Goal: Navigation & Orientation: Find specific page/section

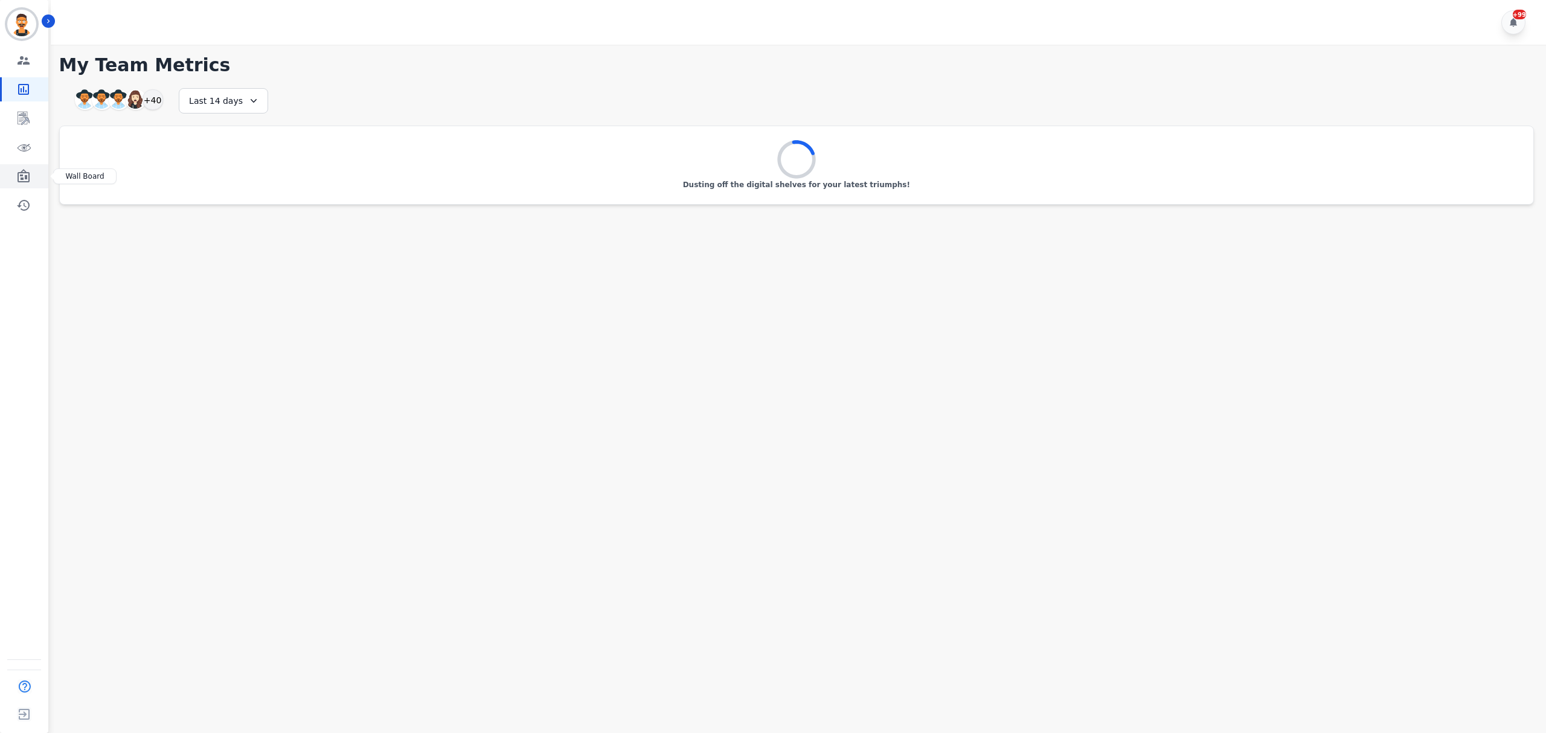
click at [13, 181] on link "Sidebar" at bounding box center [25, 176] width 47 height 24
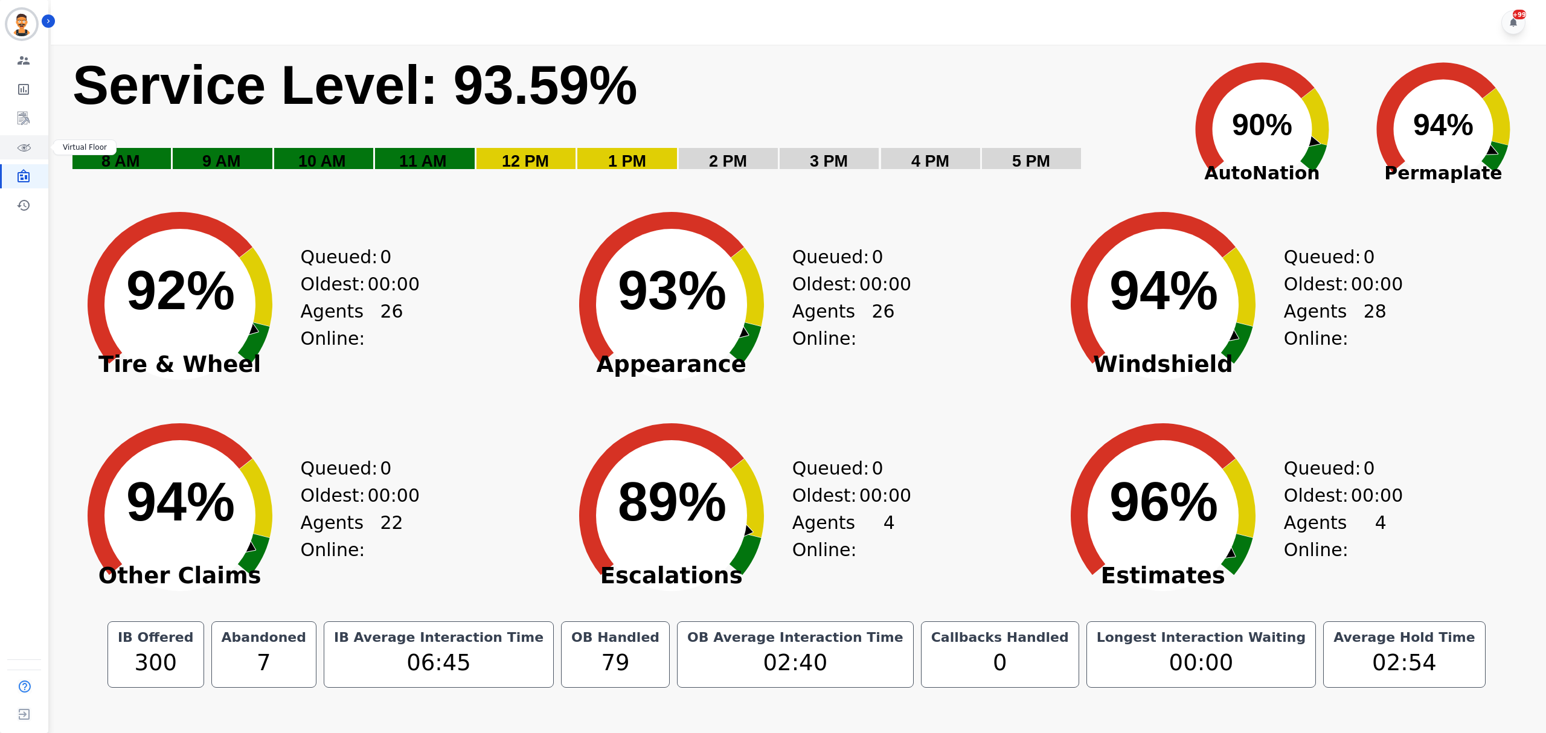
click at [24, 143] on icon "Sidebar" at bounding box center [23, 147] width 14 height 14
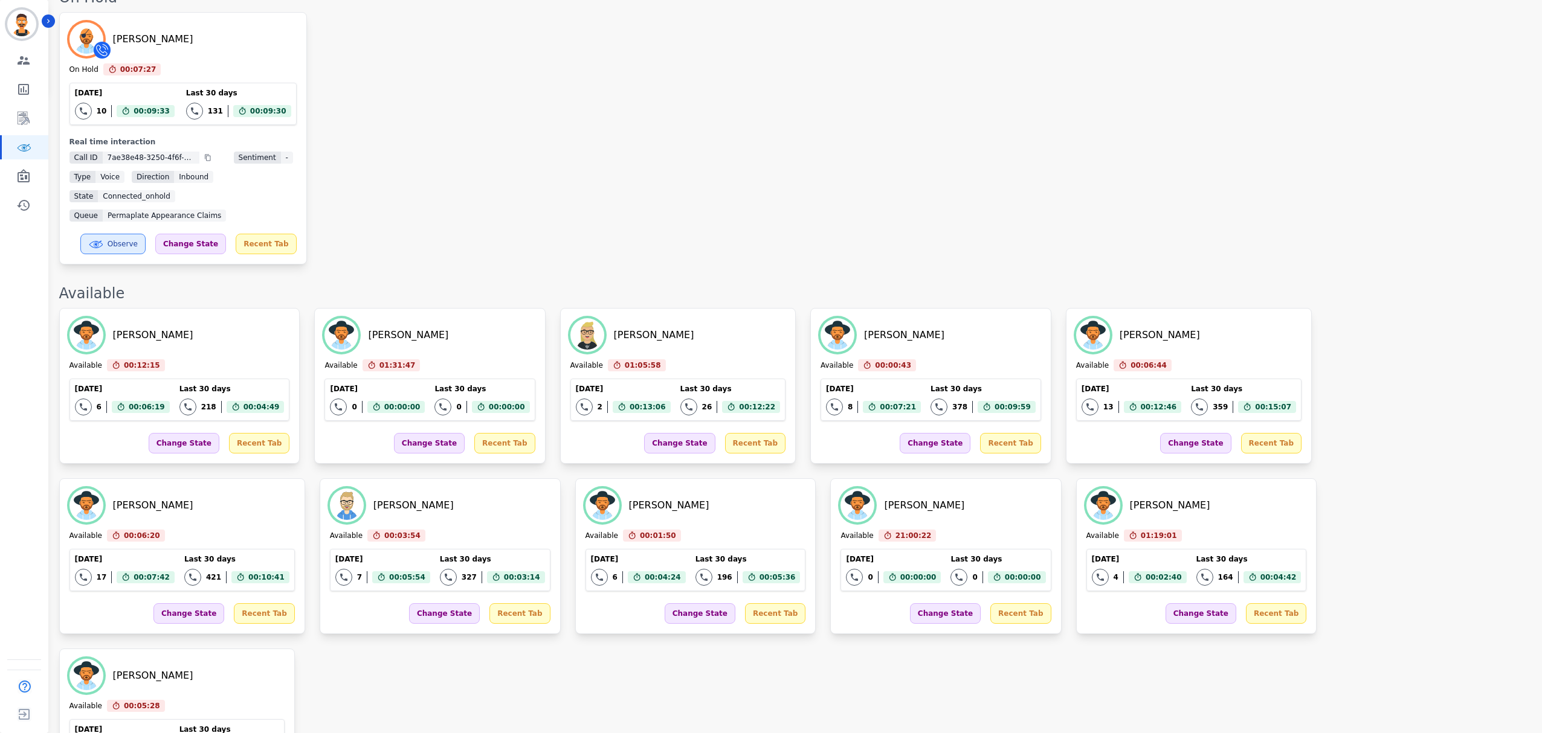
scroll to position [402, 0]
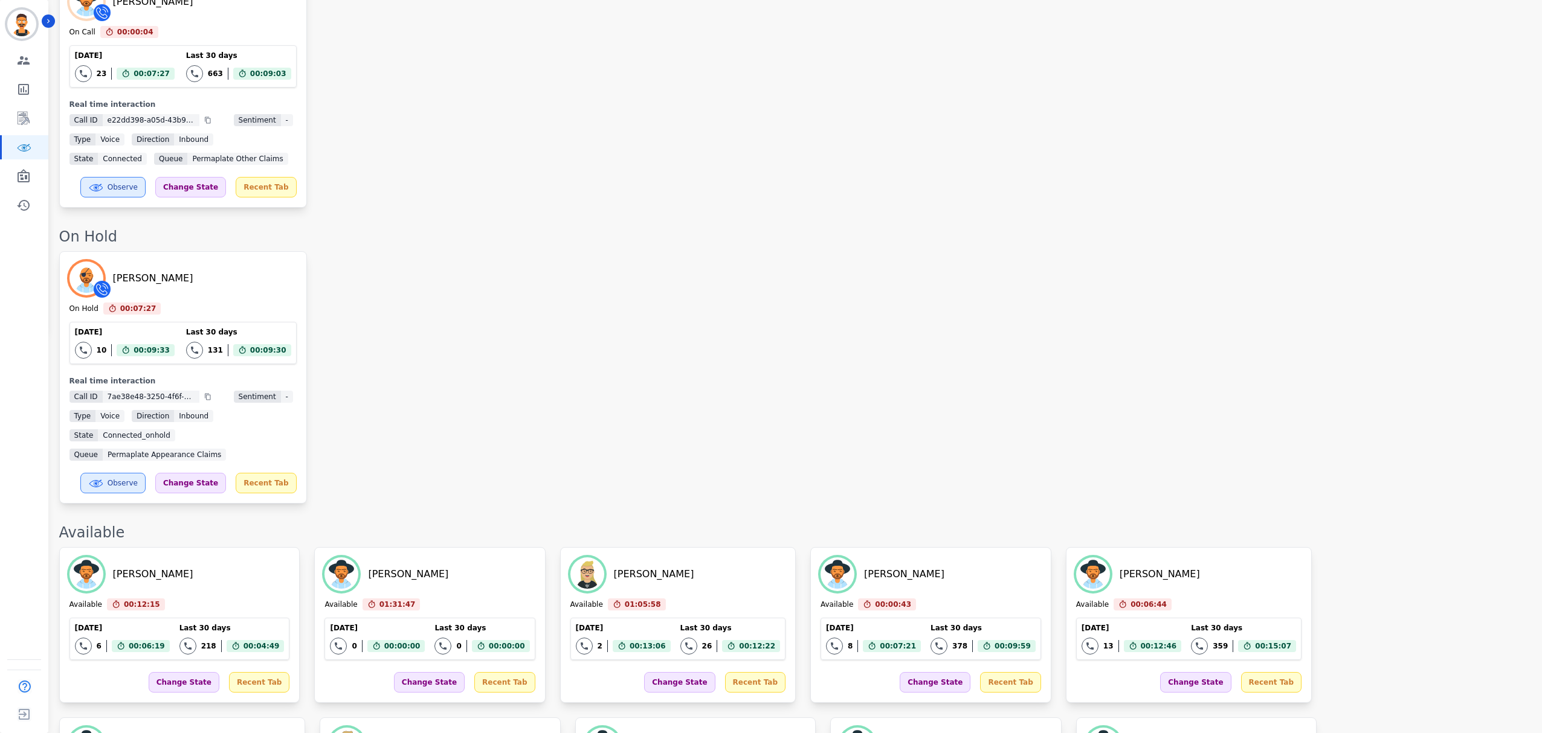
click at [573, 421] on div "[PERSON_NAME] On Hold 00:07:27 Current State: On Hold [DATE] 10 Total interacti…" at bounding box center [794, 377] width 1470 height 253
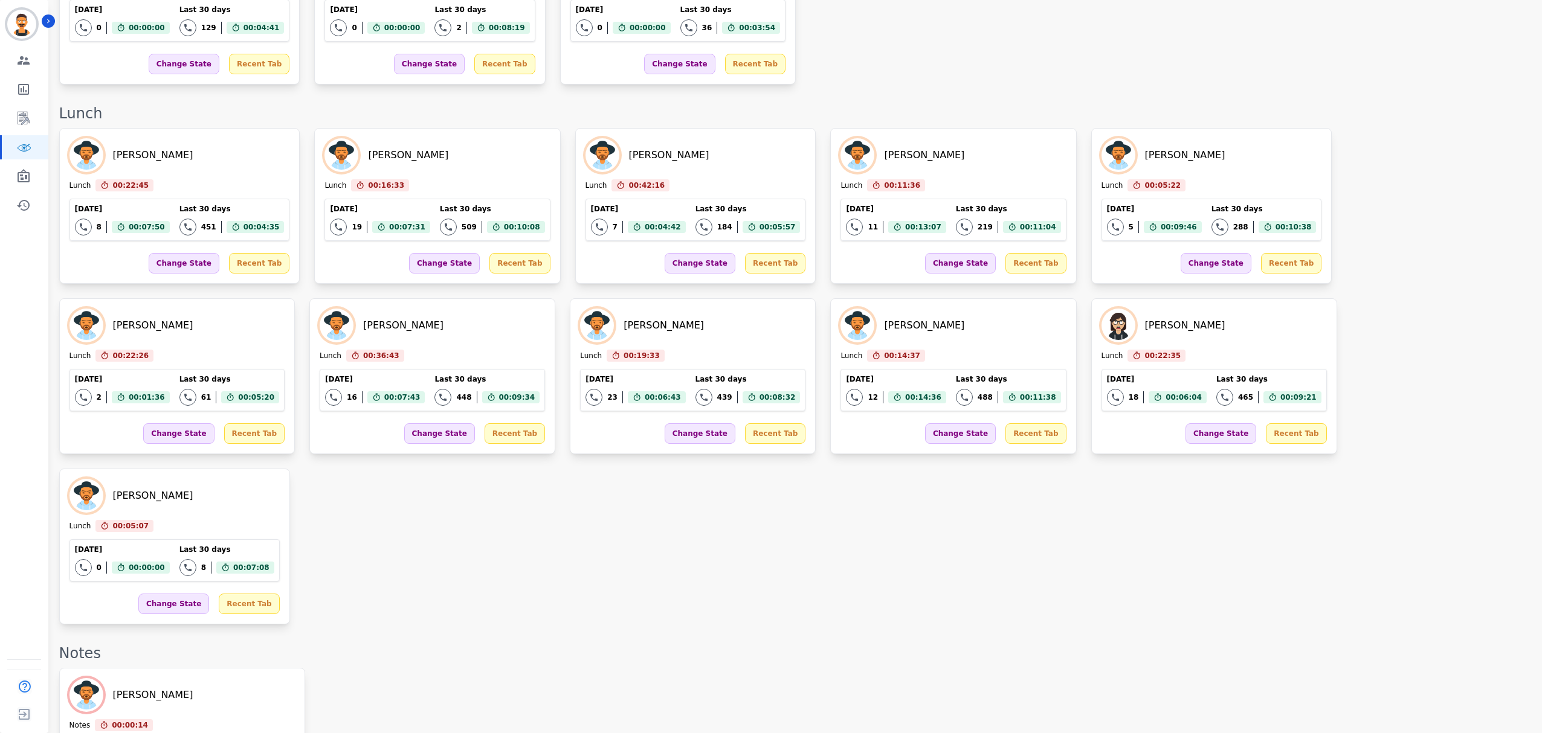
click at [743, 668] on div "[PERSON_NAME] Notes 00:00:14 Current State: Notes [DATE] 21 Total interactions …" at bounding box center [794, 746] width 1470 height 156
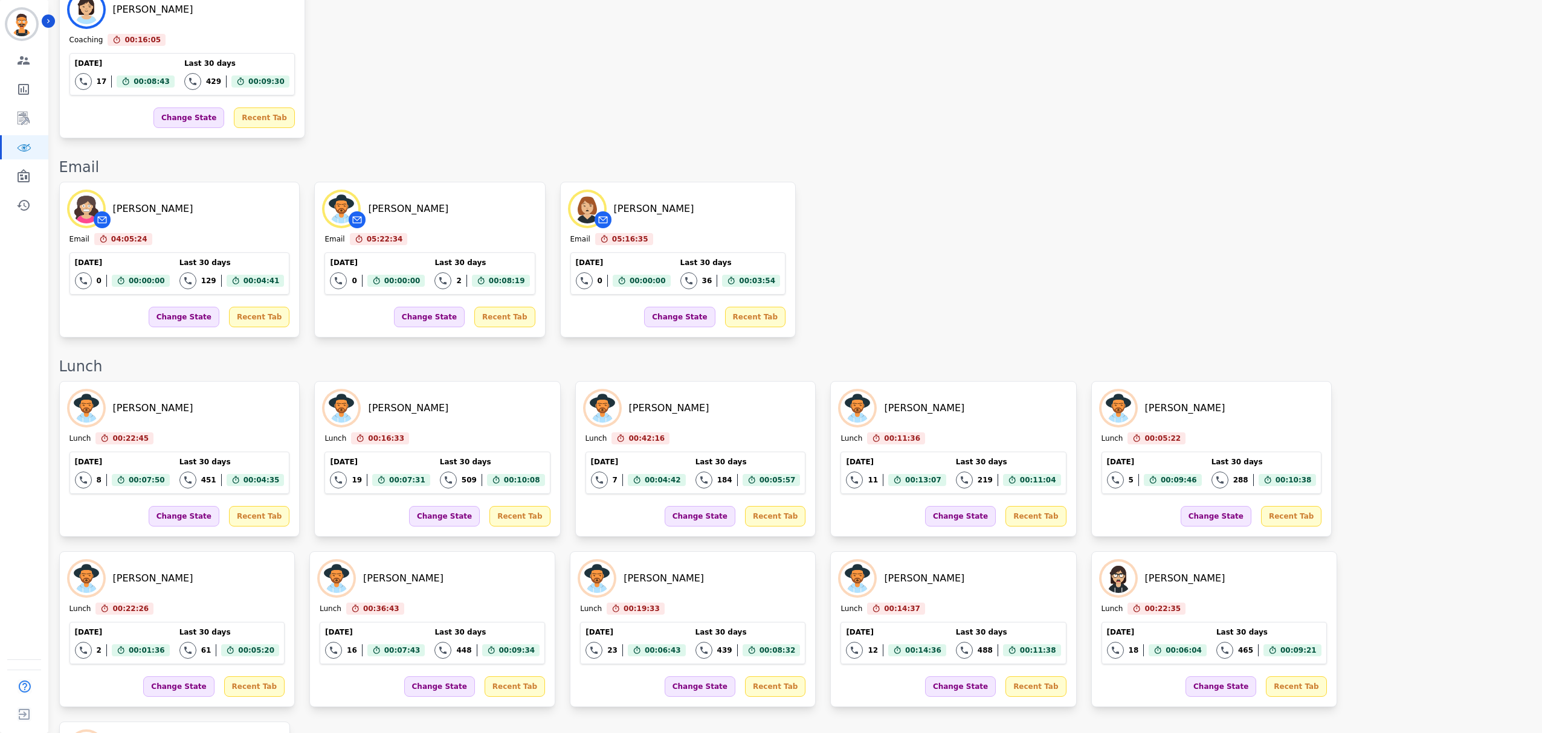
scroll to position [1948, 0]
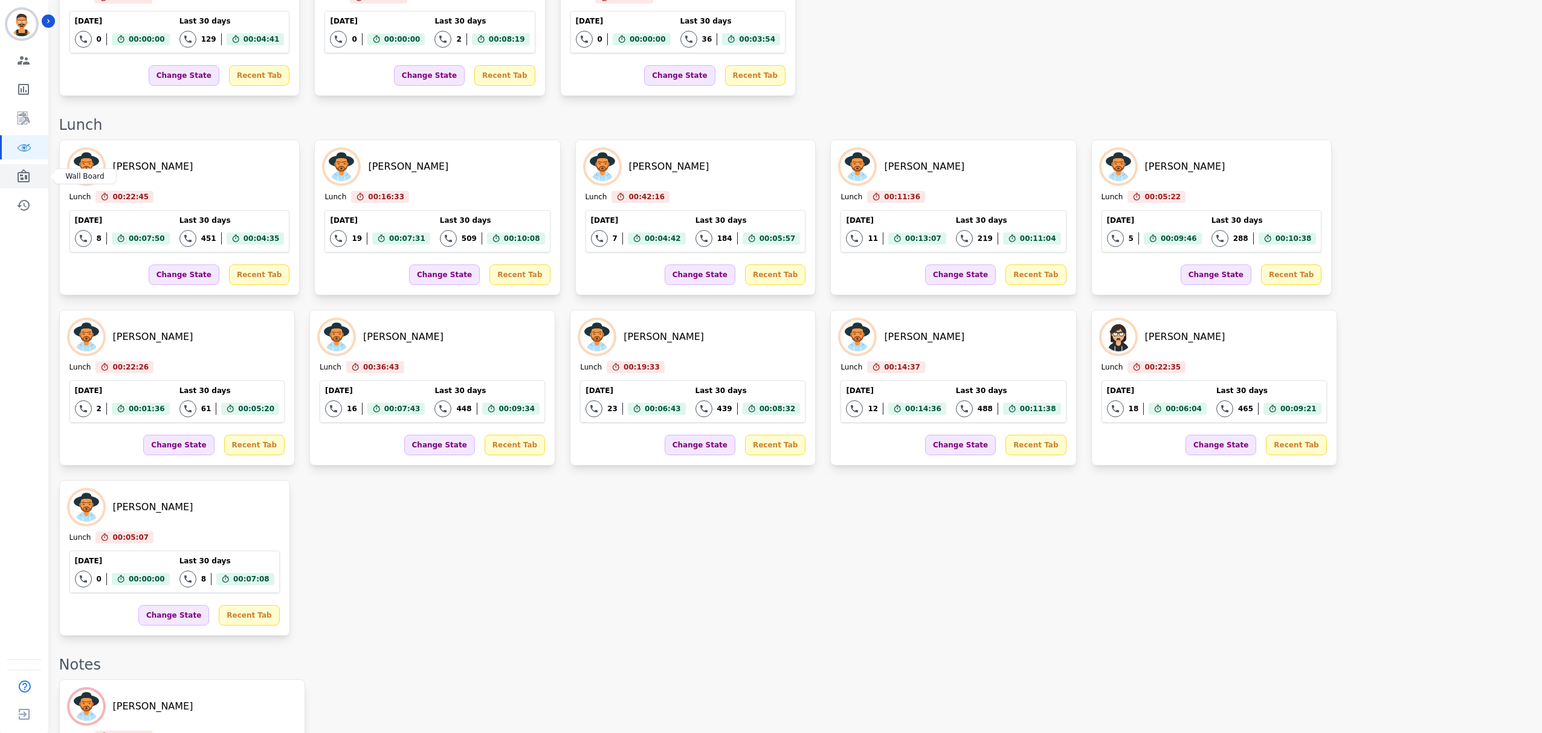
click at [28, 179] on icon "Sidebar" at bounding box center [24, 175] width 12 height 13
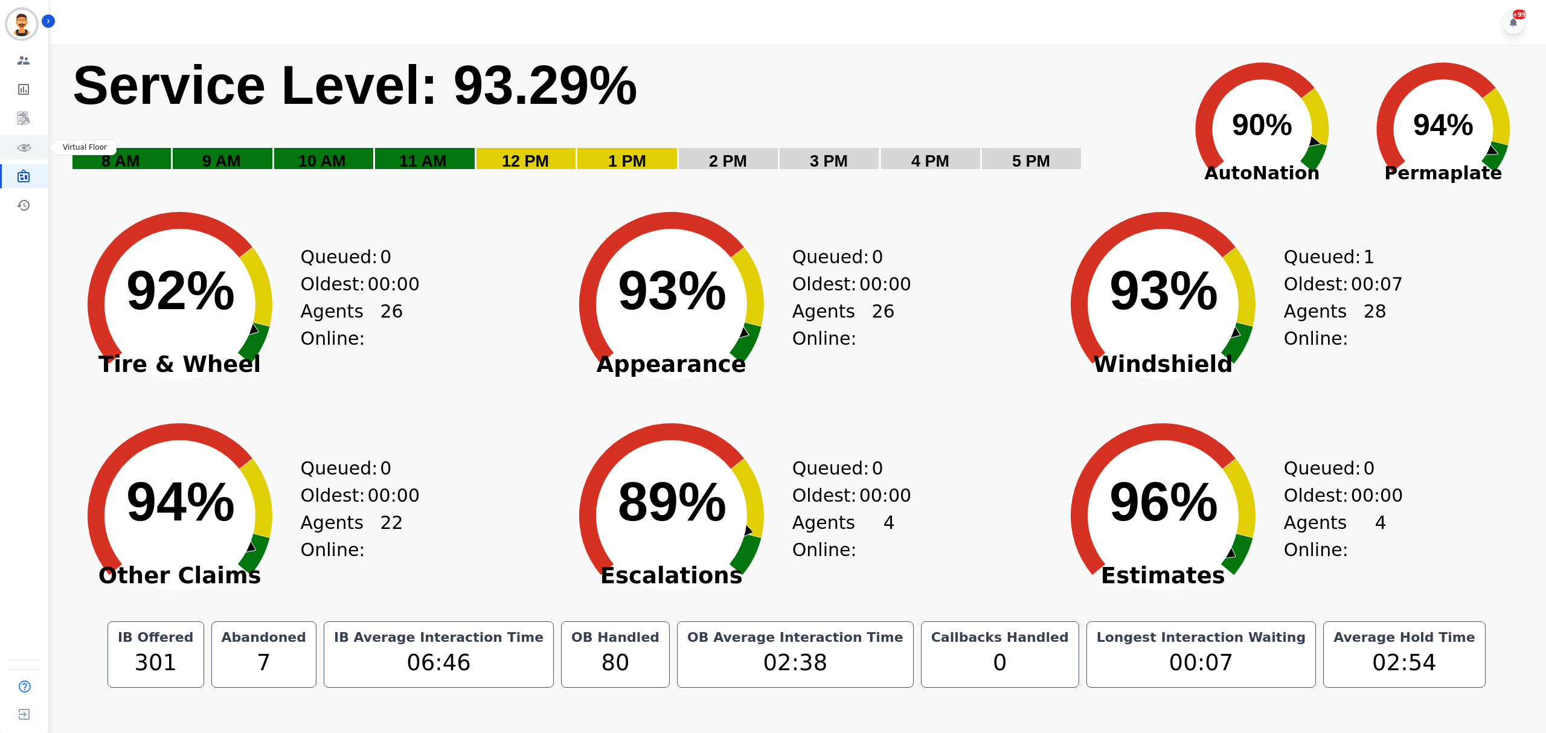
click at [19, 148] on icon "Sidebar" at bounding box center [23, 147] width 14 height 14
